Goal: Transaction & Acquisition: Purchase product/service

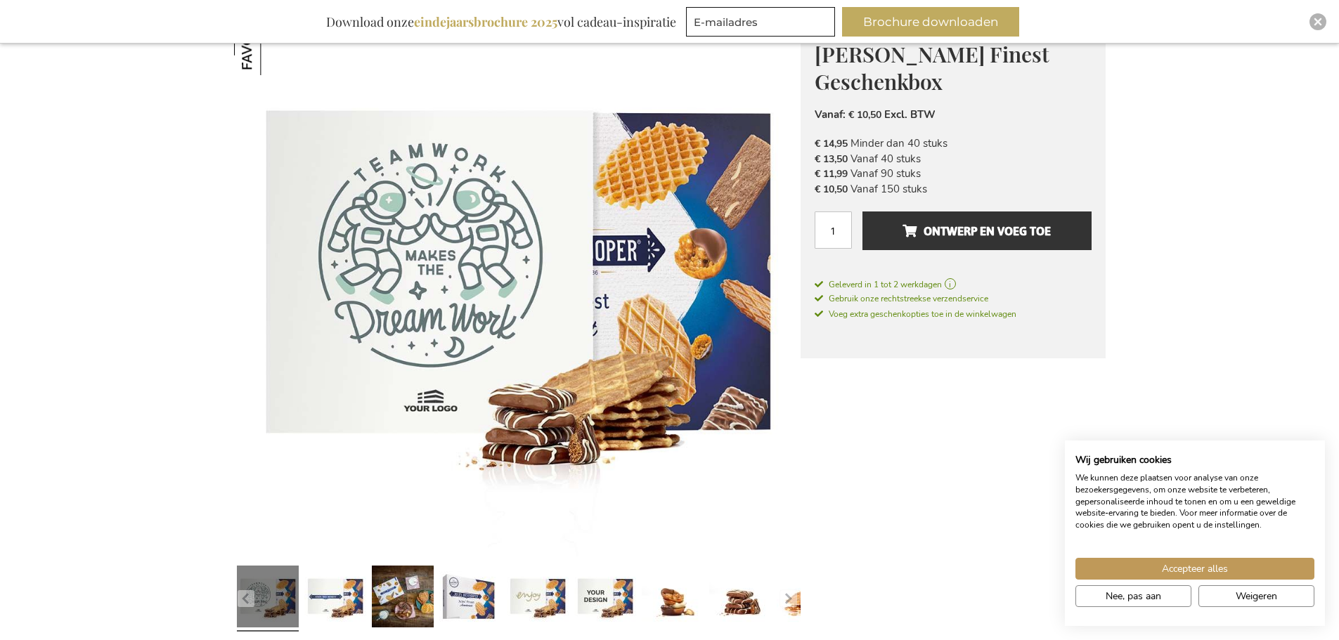
scroll to position [211, 0]
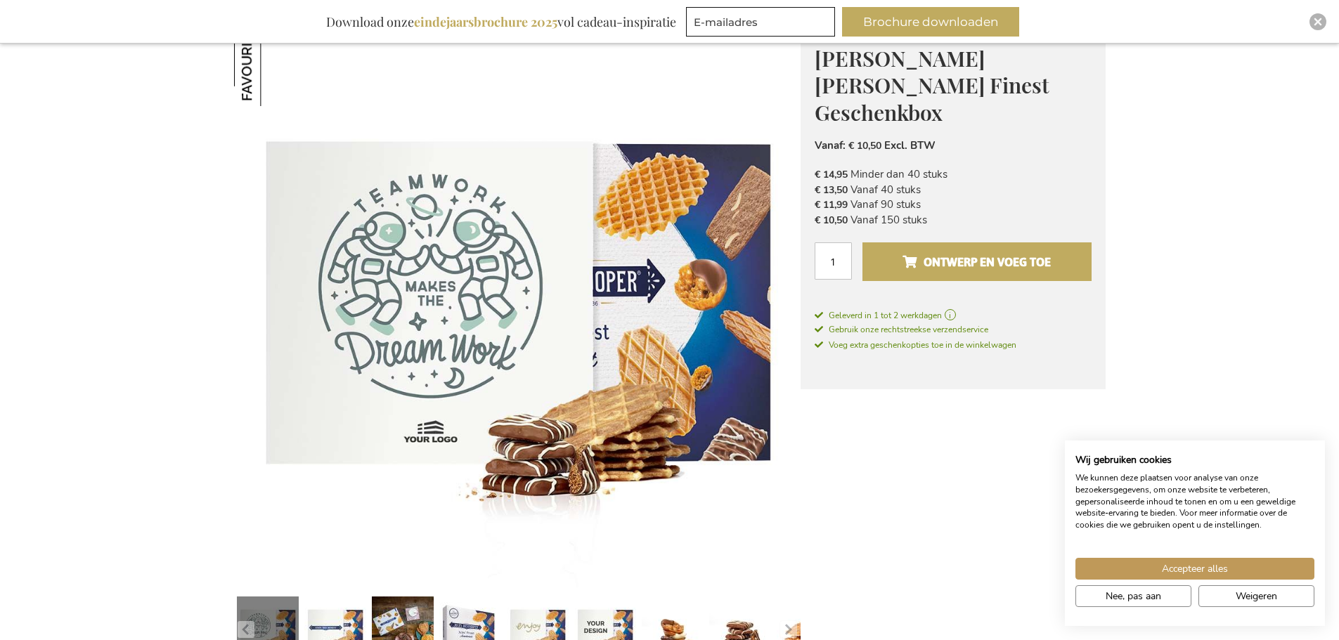
click at [978, 248] on button "Ontwerp en voeg toe" at bounding box center [976, 261] width 228 height 39
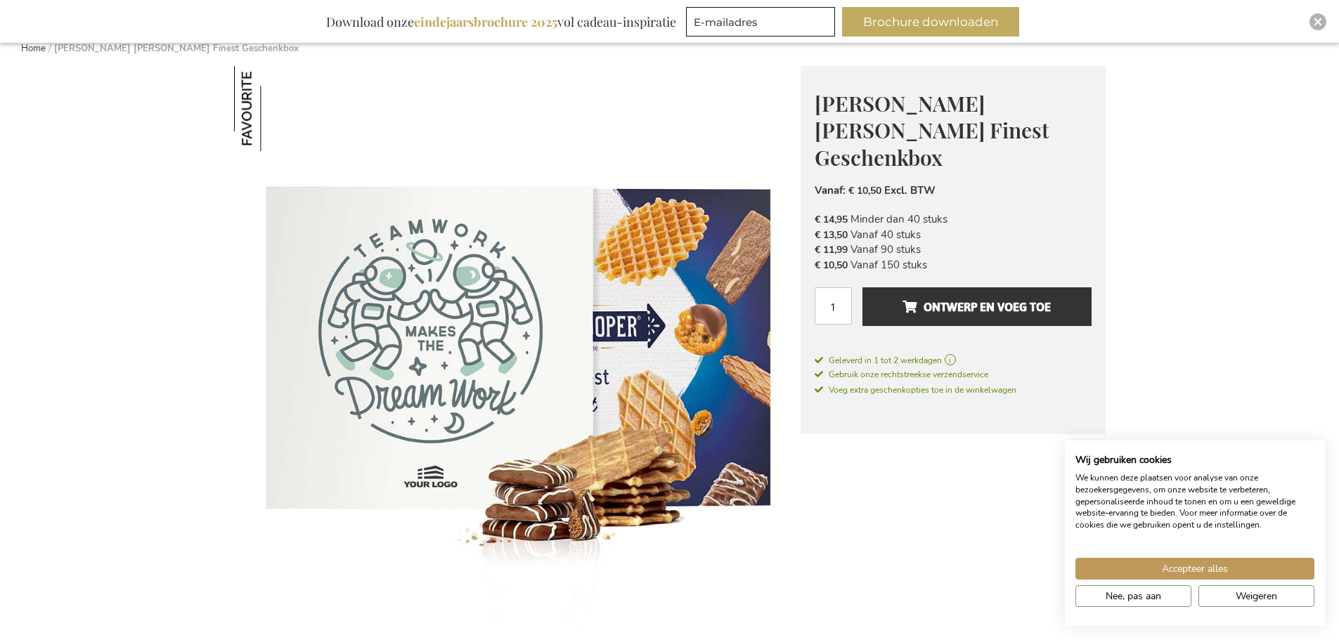
scroll to position [141, 0]
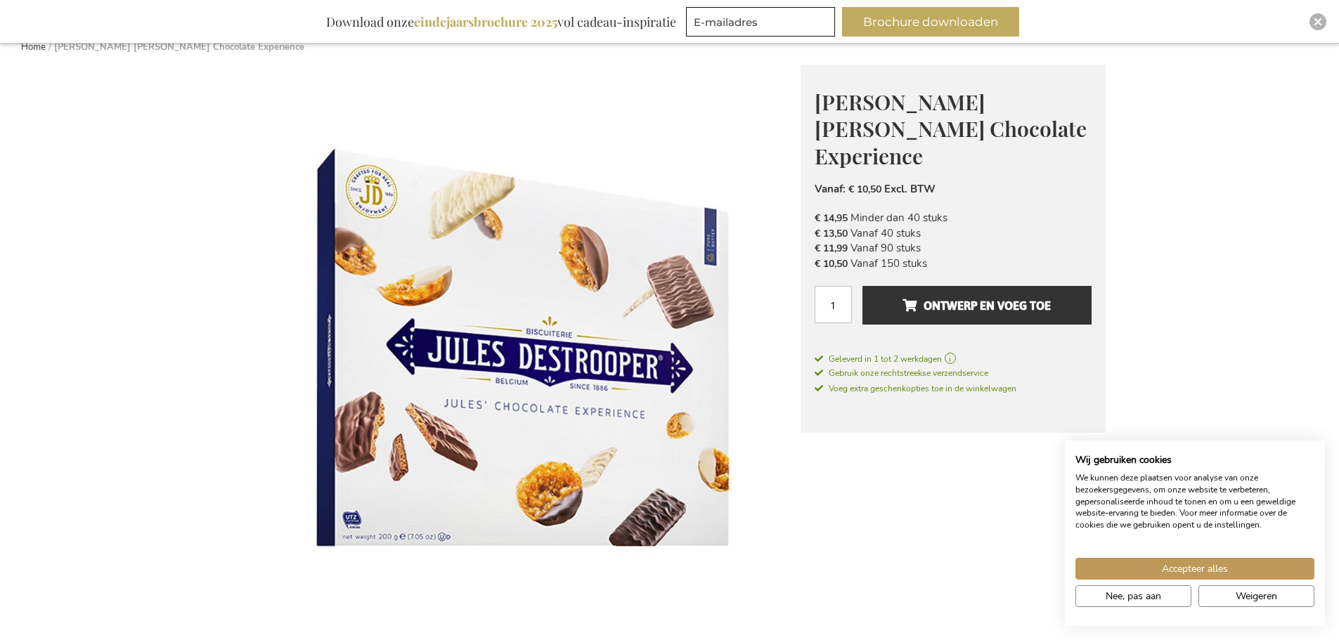
scroll to position [127, 0]
